Goal: Navigation & Orientation: Find specific page/section

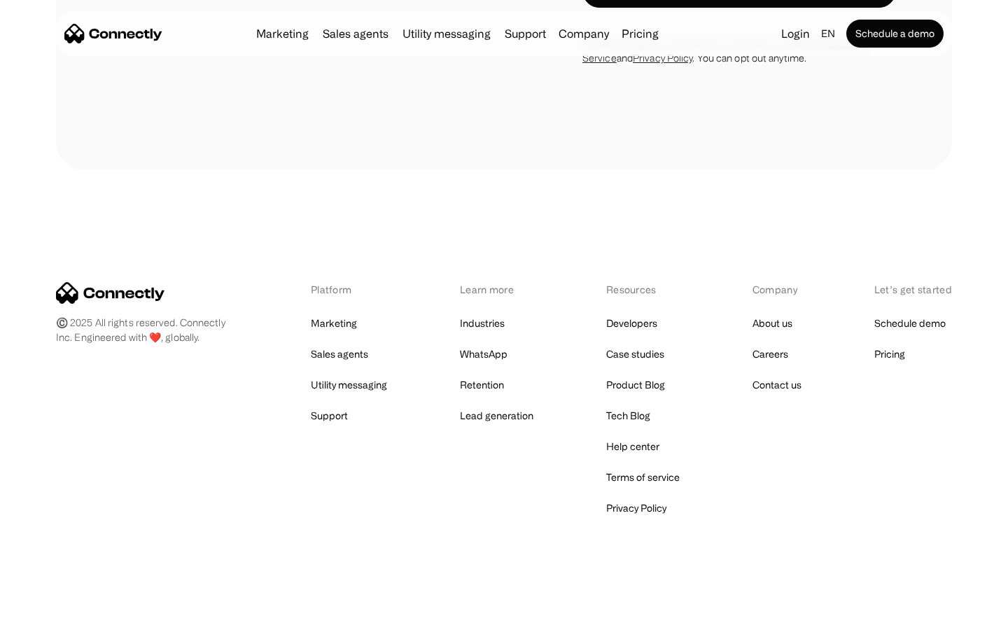
scroll to position [948, 0]
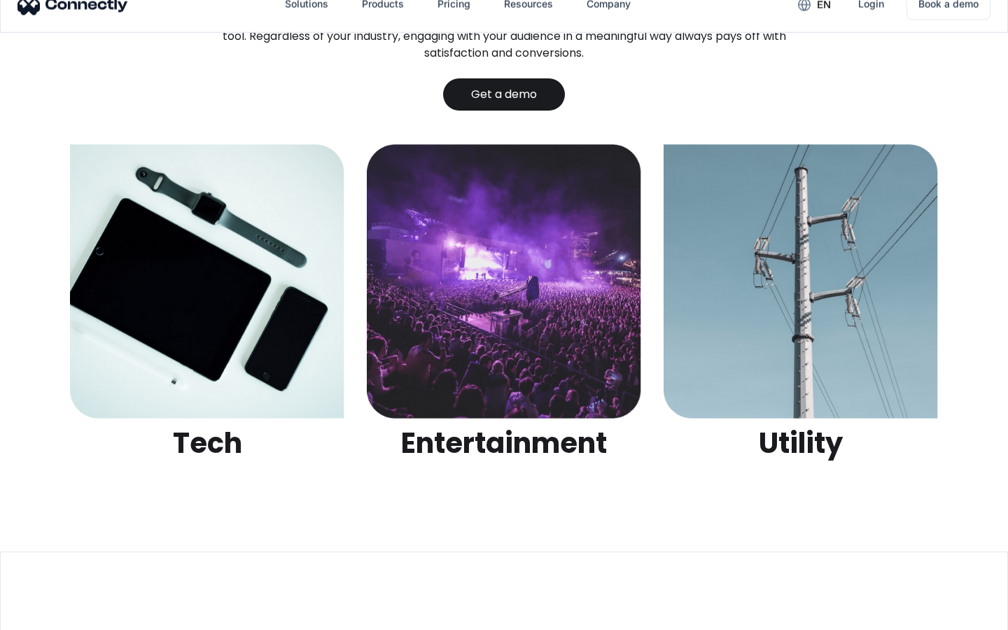
scroll to position [4416, 0]
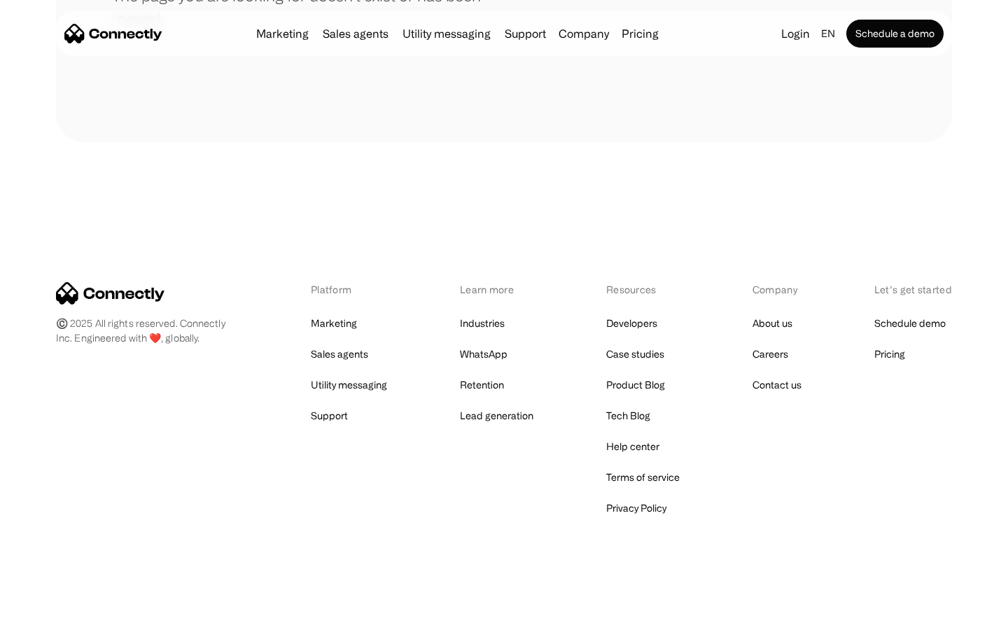
scroll to position [255, 0]
